Goal: Navigation & Orientation: Find specific page/section

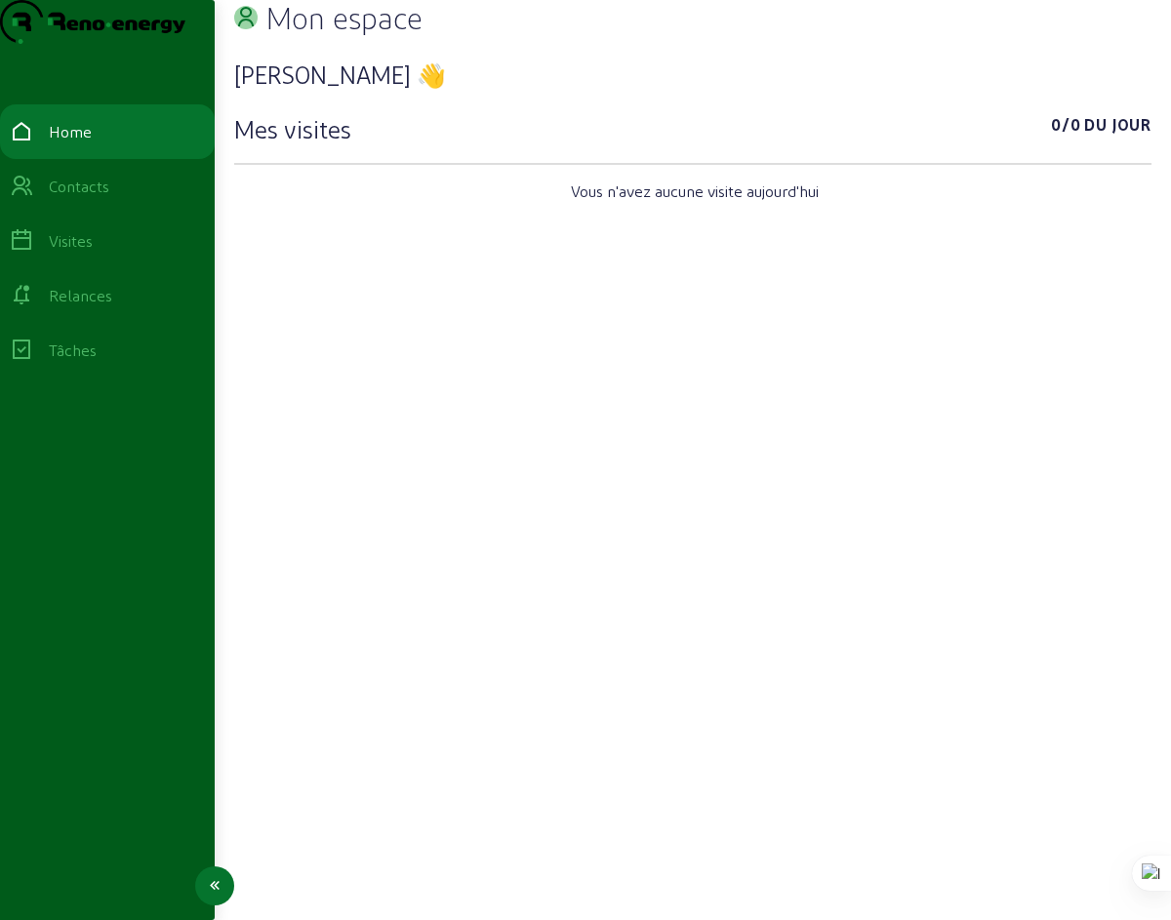
click at [78, 253] on div "Visites" at bounding box center [71, 240] width 44 height 23
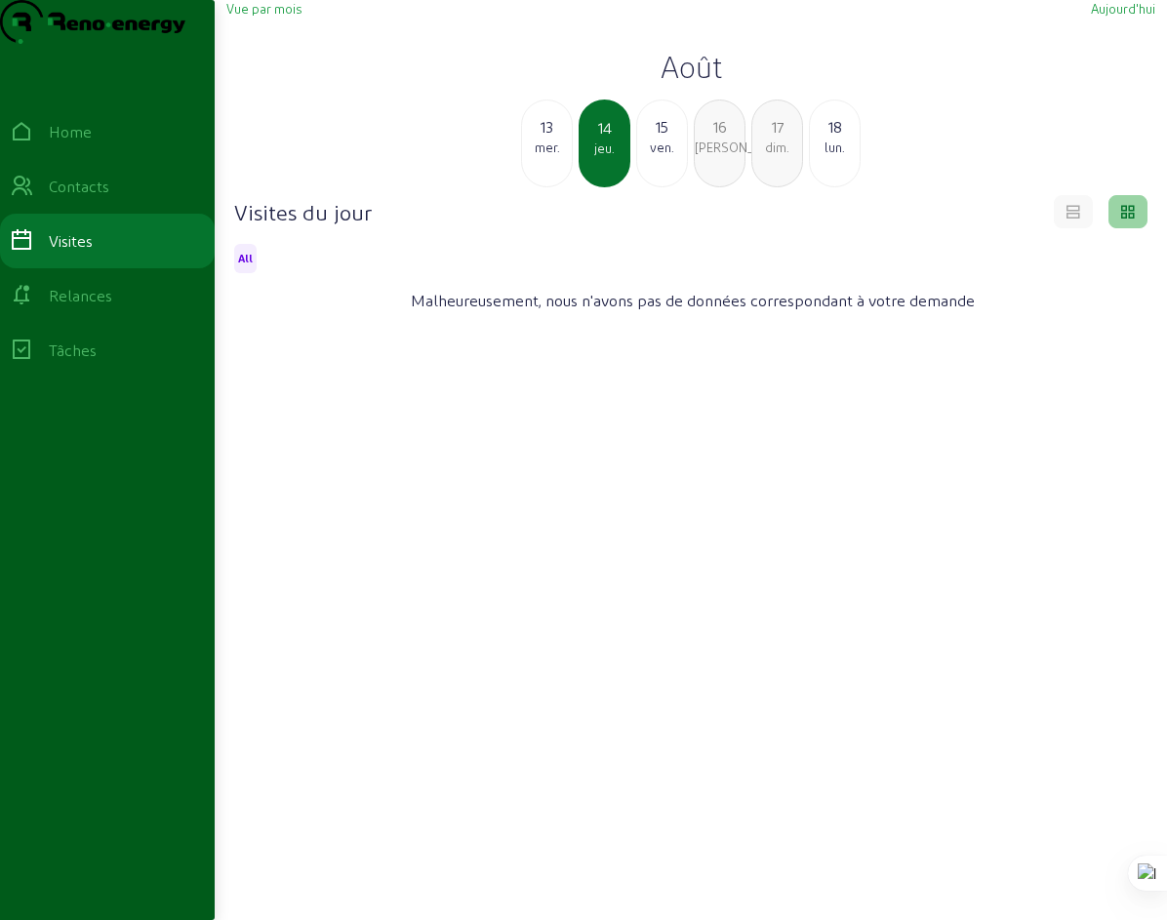
click at [836, 139] on div "18" at bounding box center [835, 126] width 50 height 23
click at [1132, 16] on span "Aujourd'hui" at bounding box center [1123, 8] width 64 height 15
click at [1068, 218] on icon at bounding box center [1073, 209] width 18 height 18
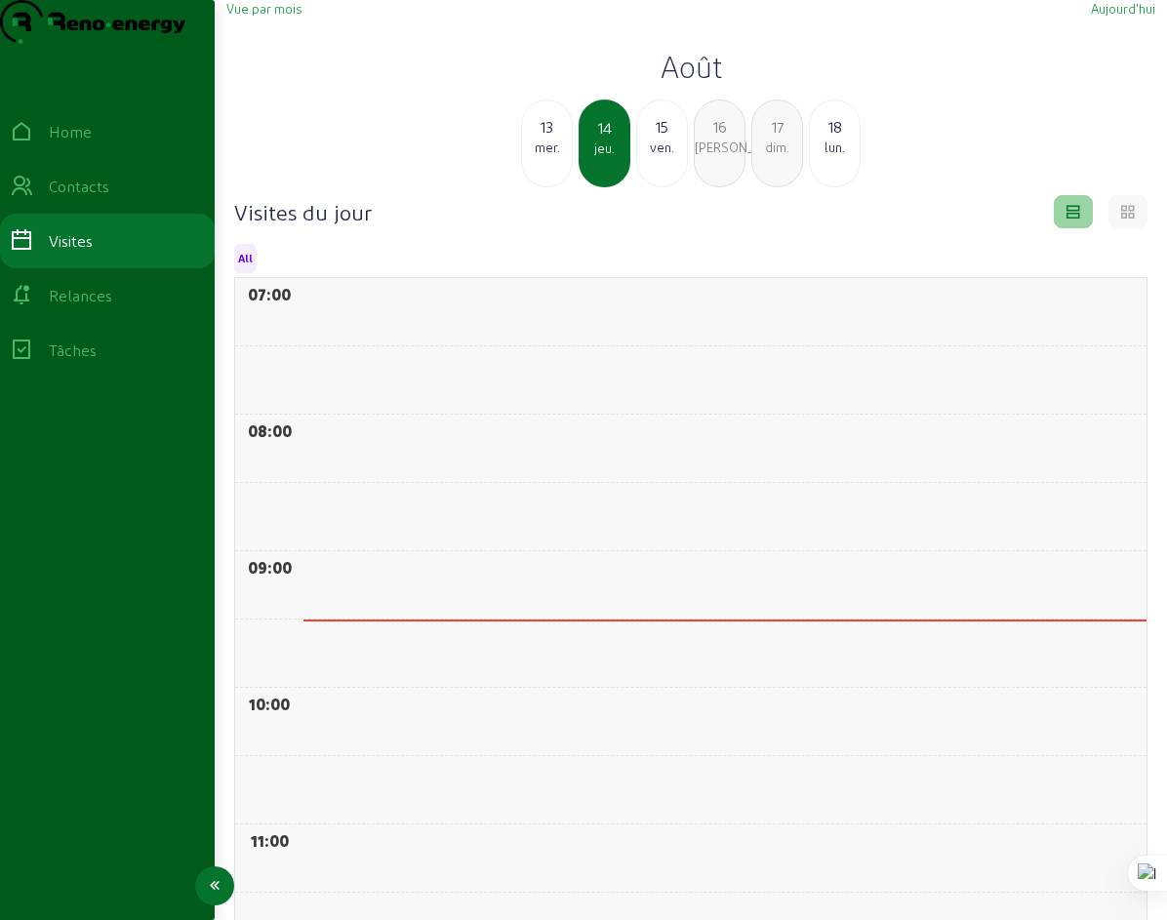
click at [73, 362] on div "Tâches" at bounding box center [73, 350] width 48 height 23
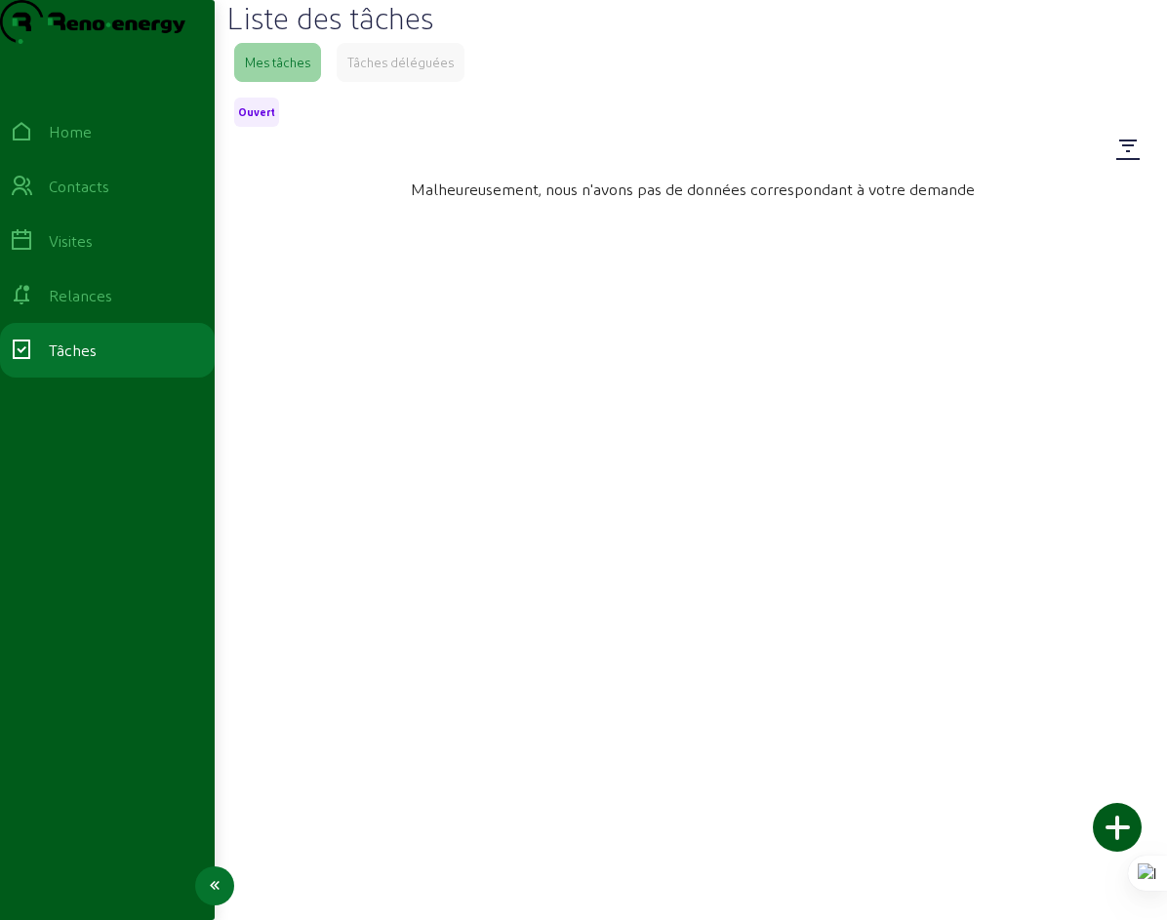
click at [79, 198] on div "Contacts" at bounding box center [79, 186] width 60 height 23
